Goal: Transaction & Acquisition: Book appointment/travel/reservation

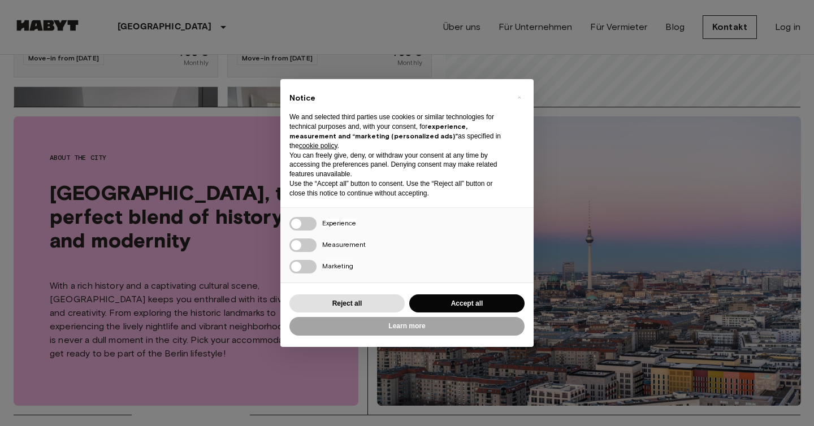
scroll to position [167, 0]
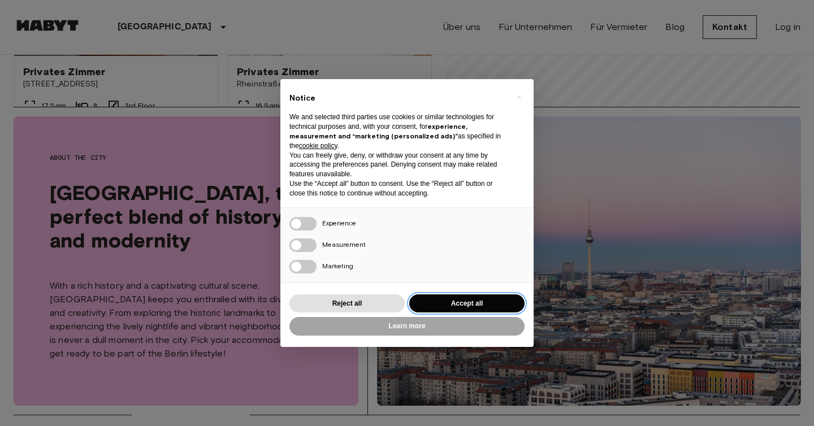
click at [451, 302] on button "Accept all" at bounding box center [466, 304] width 115 height 19
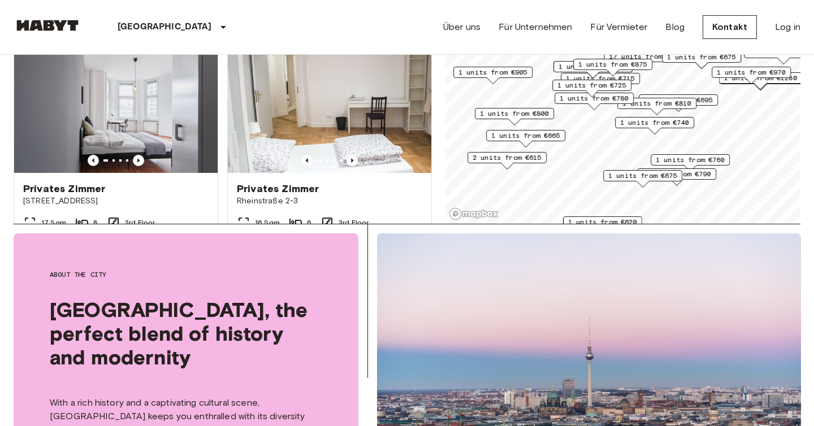
scroll to position [106, 0]
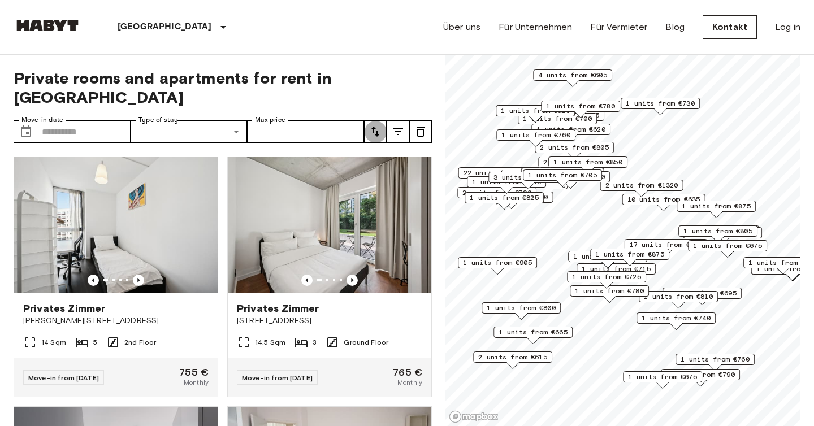
click at [379, 125] on icon "tune" at bounding box center [376, 132] width 14 height 14
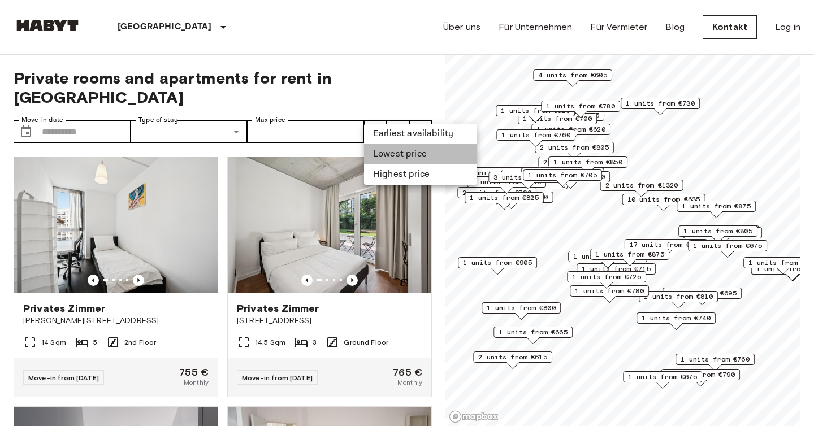
click at [386, 155] on li "Lowest price" at bounding box center [420, 154] width 113 height 20
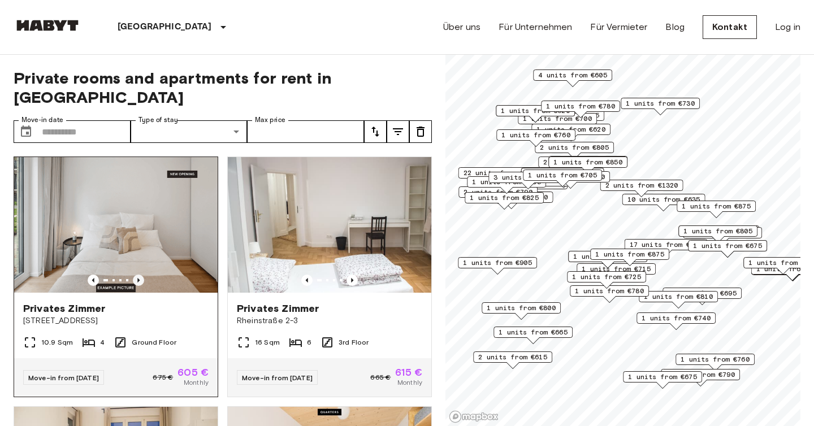
click at [135, 275] on icon "Previous image" at bounding box center [138, 280] width 11 height 11
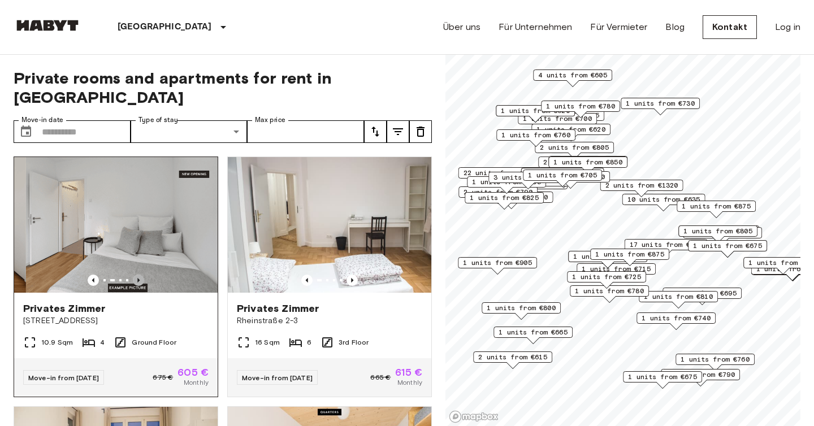
click at [137, 275] on icon "Previous image" at bounding box center [138, 280] width 11 height 11
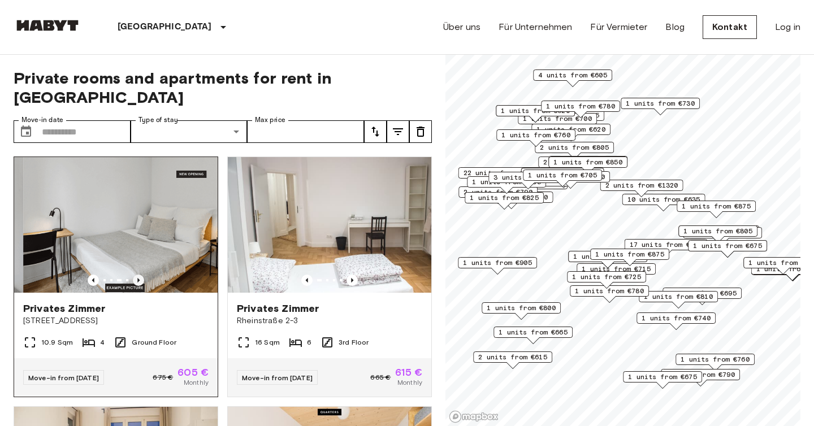
click at [137, 275] on icon "Previous image" at bounding box center [138, 280] width 11 height 11
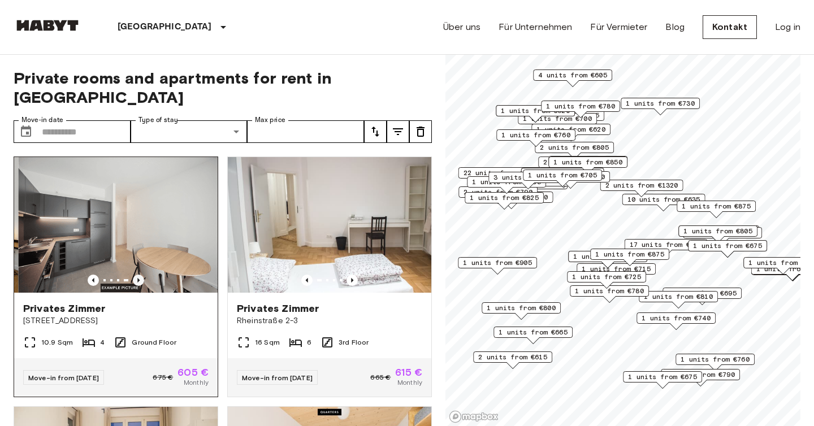
click at [137, 275] on icon "Previous image" at bounding box center [138, 280] width 11 height 11
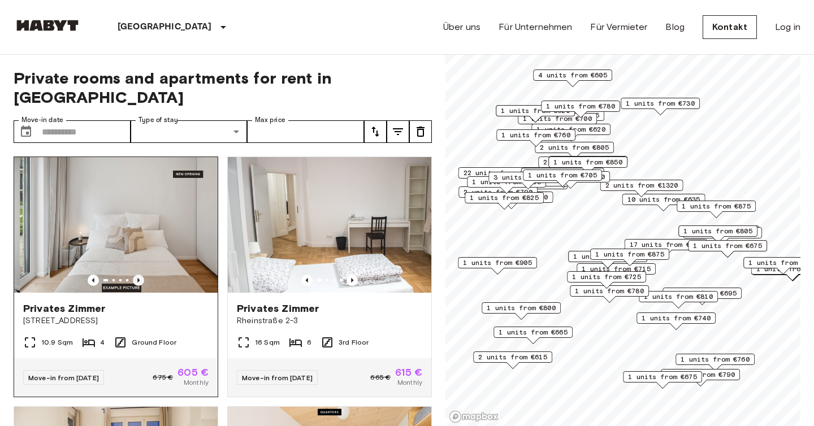
click at [137, 275] on icon "Previous image" at bounding box center [138, 280] width 11 height 11
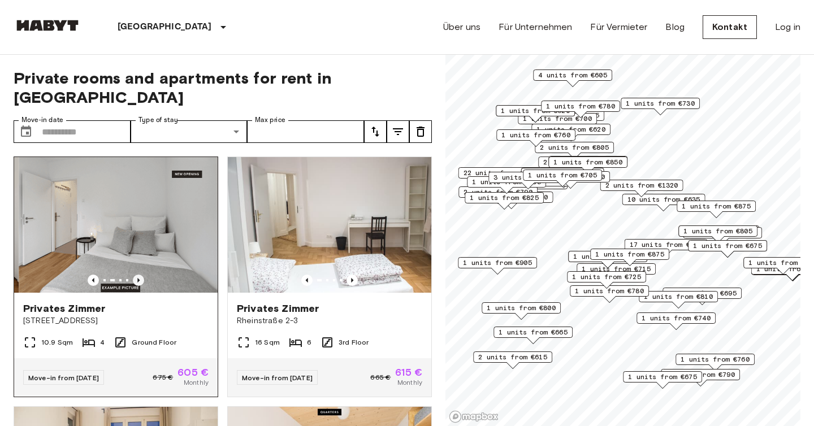
click at [137, 275] on icon "Previous image" at bounding box center [138, 280] width 11 height 11
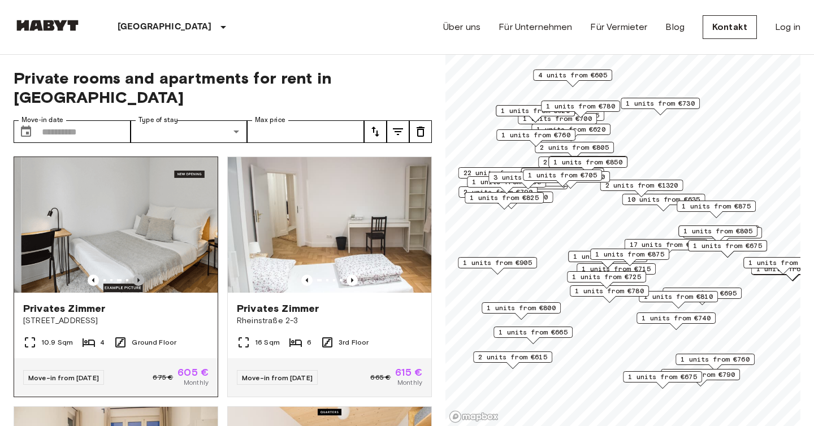
click at [137, 275] on icon "Previous image" at bounding box center [138, 280] width 11 height 11
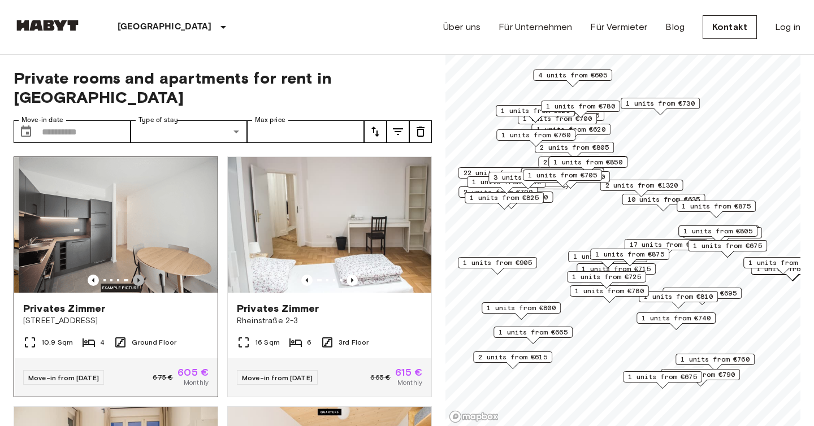
click at [137, 275] on icon "Previous image" at bounding box center [138, 280] width 11 height 11
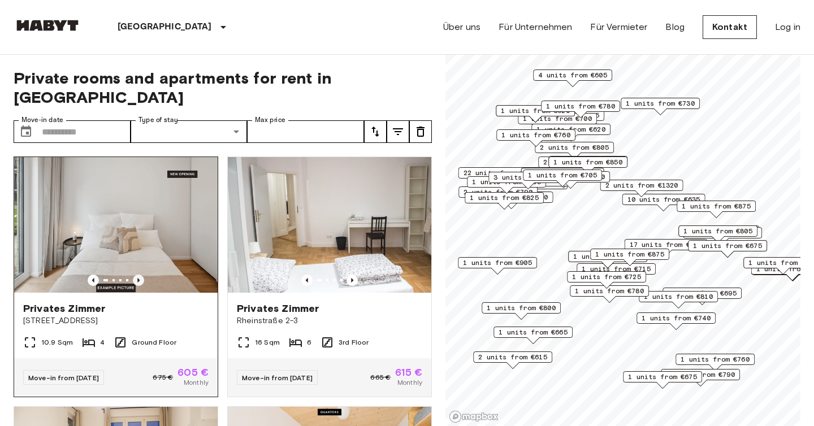
click at [137, 275] on icon "Previous image" at bounding box center [138, 280] width 11 height 11
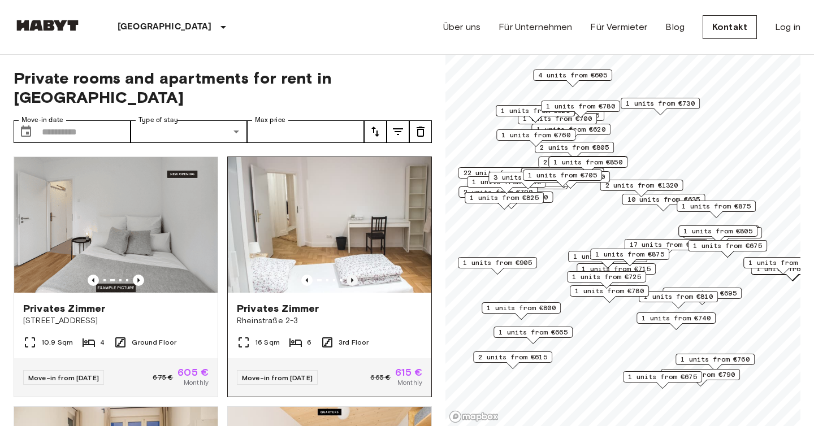
click at [355, 275] on icon "Previous image" at bounding box center [352, 280] width 11 height 11
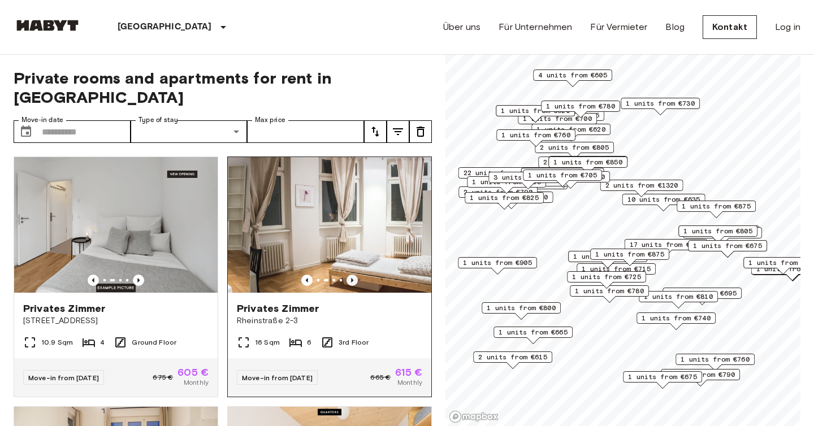
click at [355, 275] on icon "Previous image" at bounding box center [352, 280] width 11 height 11
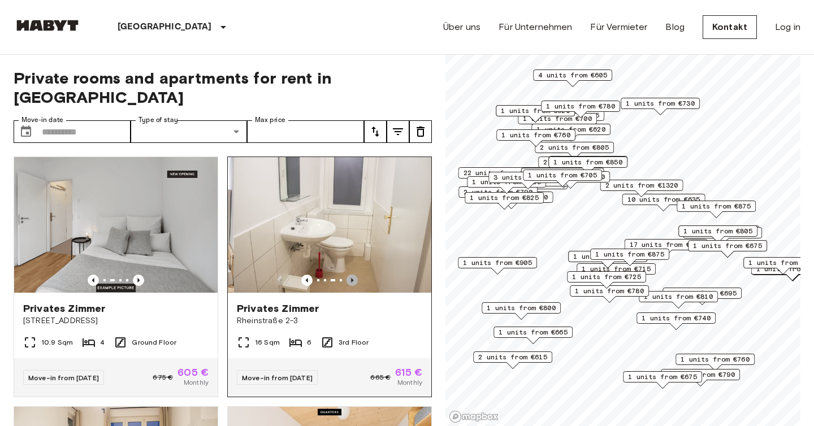
click at [355, 275] on icon "Previous image" at bounding box center [352, 280] width 11 height 11
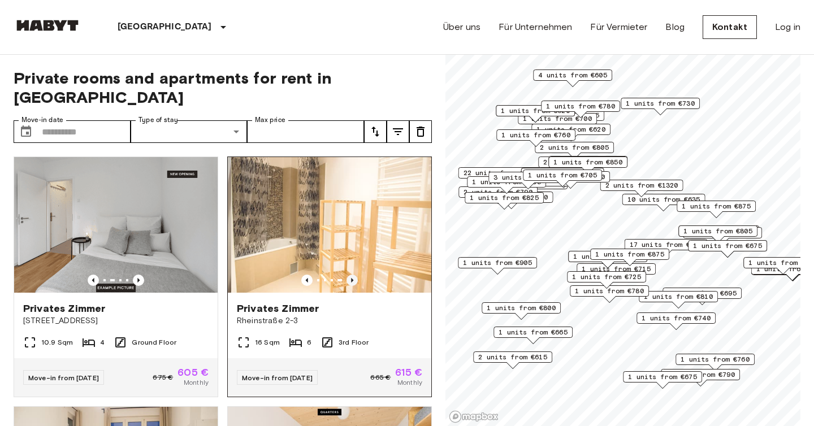
click at [355, 275] on icon "Previous image" at bounding box center [352, 280] width 11 height 11
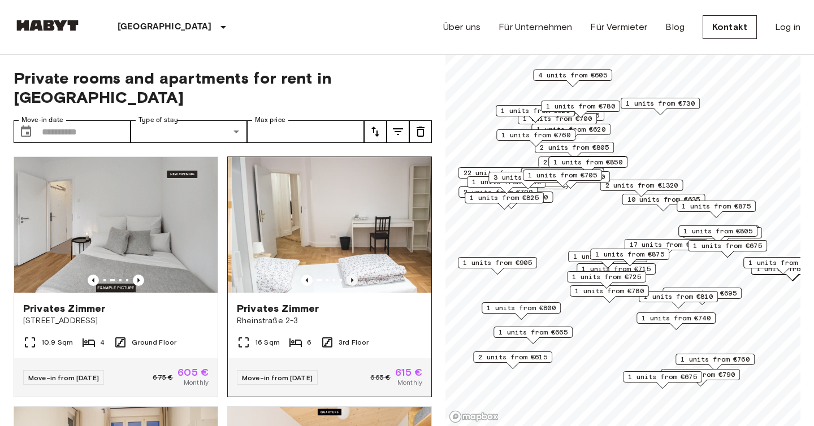
click at [355, 275] on icon "Previous image" at bounding box center [352, 280] width 11 height 11
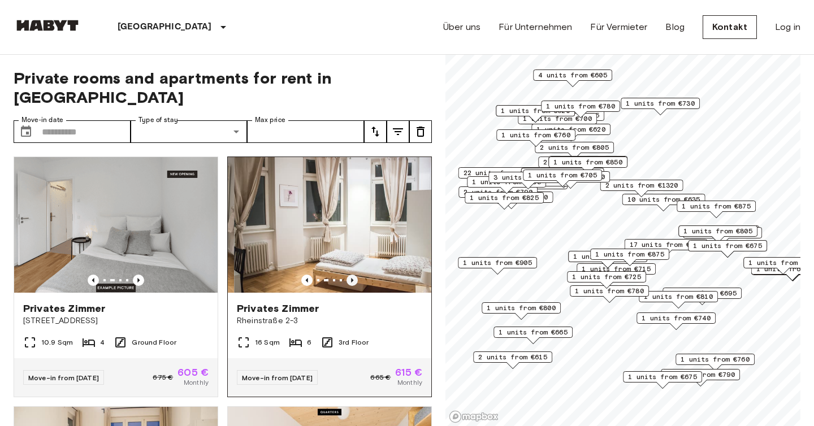
click at [355, 275] on icon "Previous image" at bounding box center [352, 280] width 11 height 11
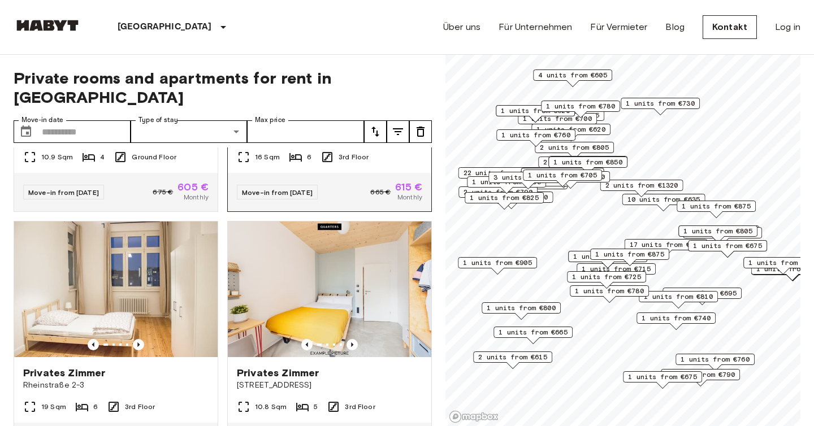
scroll to position [191, 0]
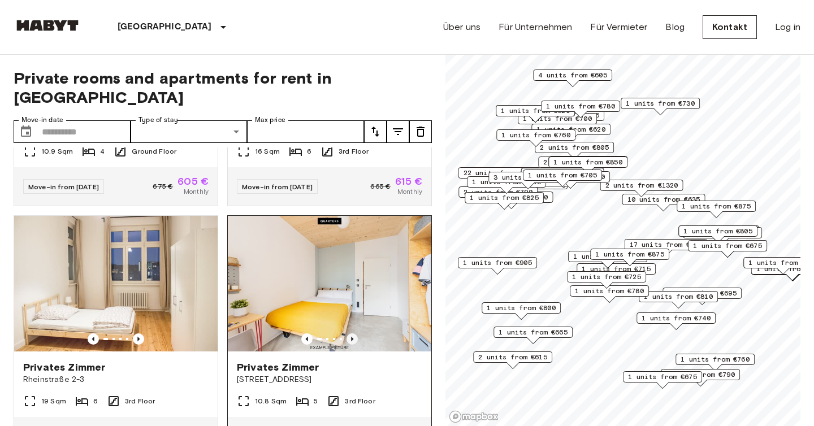
click at [351, 337] on icon "Previous image" at bounding box center [352, 339] width 2 height 5
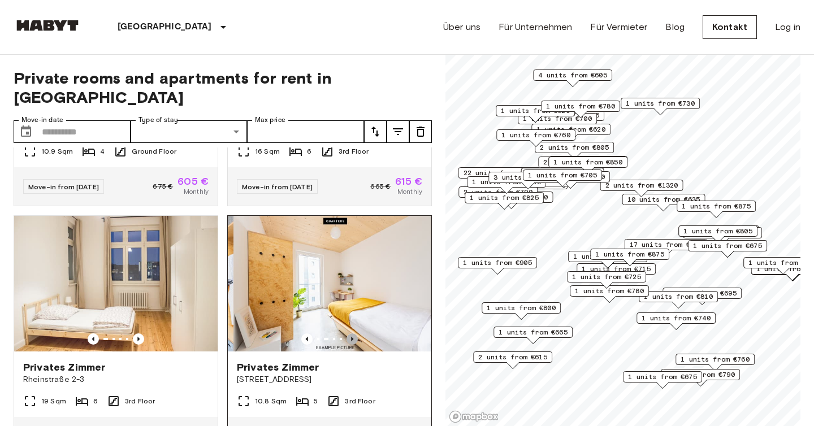
click at [351, 337] on icon "Previous image" at bounding box center [352, 339] width 2 height 5
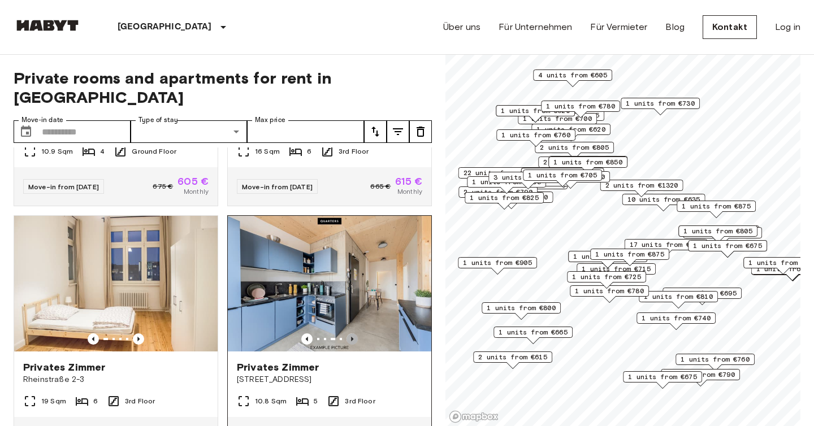
click at [351, 337] on icon "Previous image" at bounding box center [352, 339] width 2 height 5
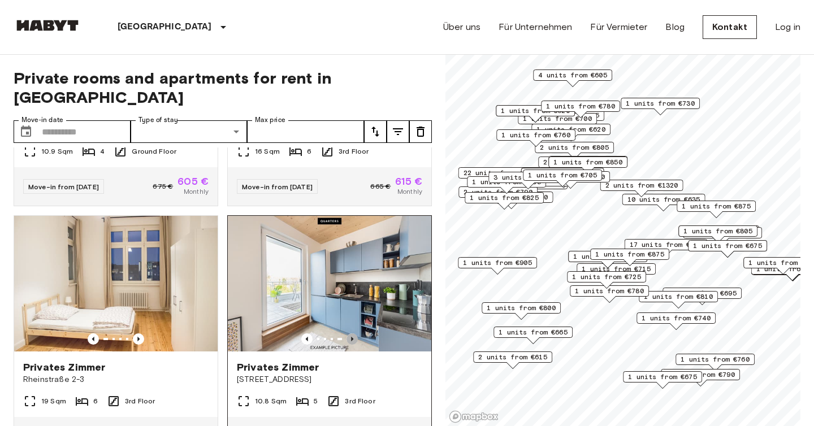
click at [351, 337] on icon "Previous image" at bounding box center [352, 339] width 2 height 5
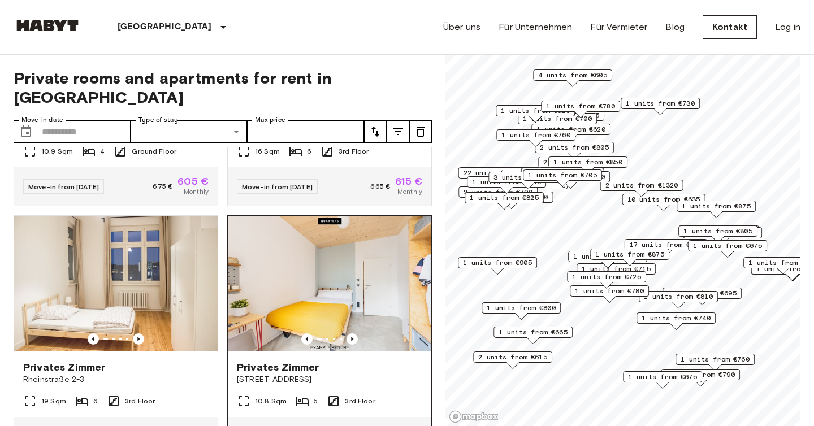
click at [348, 286] on img at bounding box center [330, 284] width 204 height 136
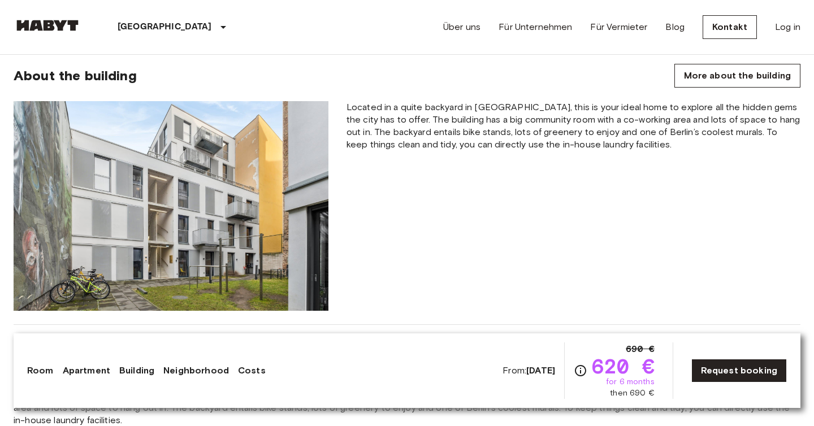
scroll to position [952, 0]
